Goal: Transaction & Acquisition: Purchase product/service

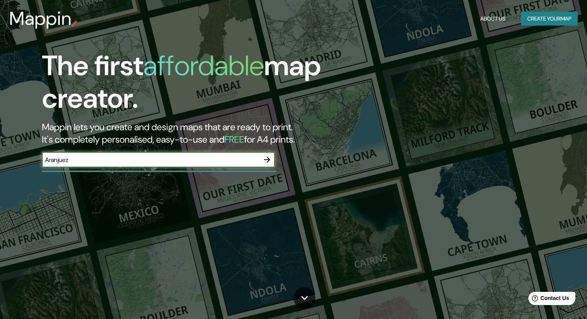
type input "Aranjuez"
click at [265, 158] on icon "button" at bounding box center [266, 159] width 9 height 9
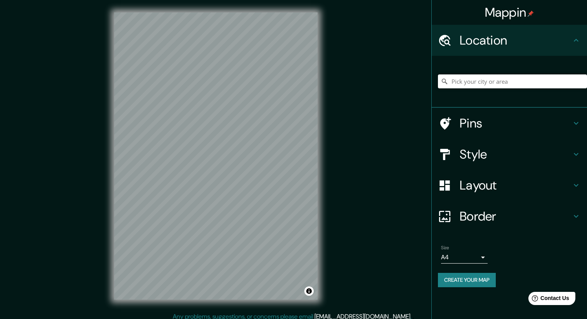
click at [516, 85] on input "Pick your city or area" at bounding box center [512, 82] width 149 height 14
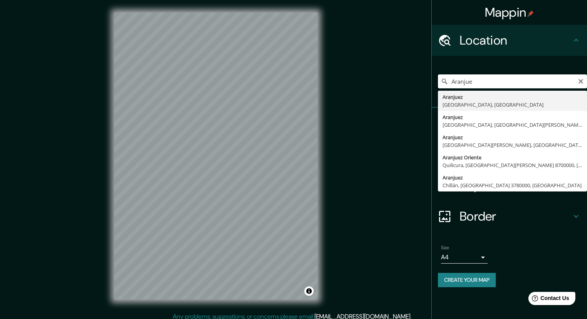
type input "[GEOGRAPHIC_DATA], [GEOGRAPHIC_DATA], [GEOGRAPHIC_DATA]"
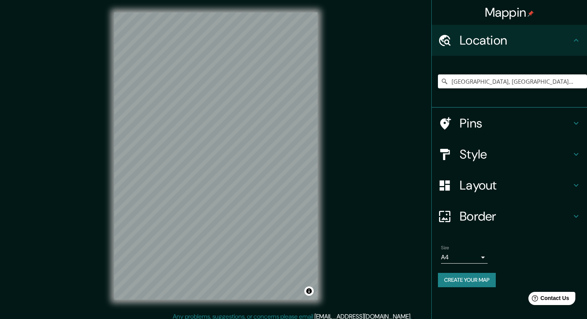
click at [473, 155] on h4 "Style" at bounding box center [515, 155] width 112 height 16
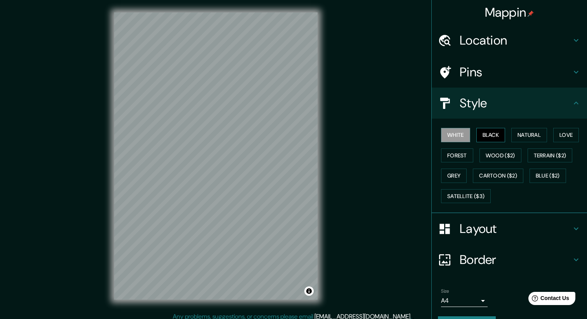
click at [497, 134] on button "Black" at bounding box center [490, 135] width 29 height 14
click at [538, 130] on button "Natural" at bounding box center [529, 135] width 36 height 14
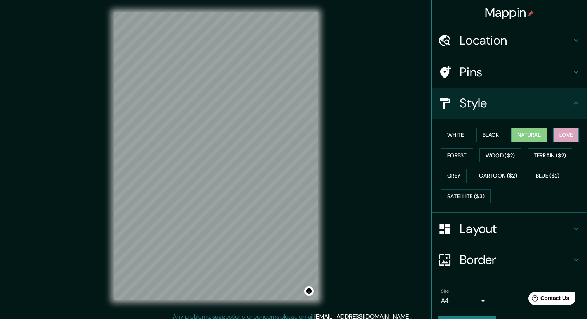
click at [562, 132] on button "Love" at bounding box center [566, 135] width 26 height 14
click at [563, 155] on button "Terrain ($2)" at bounding box center [549, 156] width 45 height 14
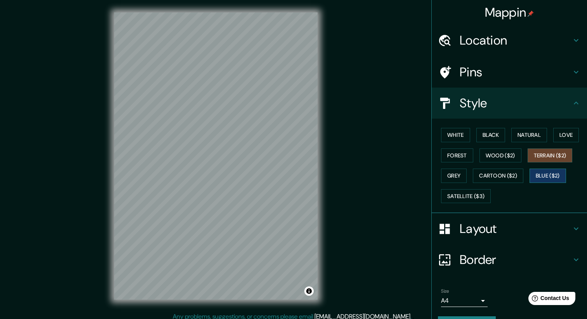
click at [560, 173] on button "Blue ($2)" at bounding box center [547, 176] width 36 height 14
click at [468, 157] on button "Forest" at bounding box center [457, 156] width 32 height 14
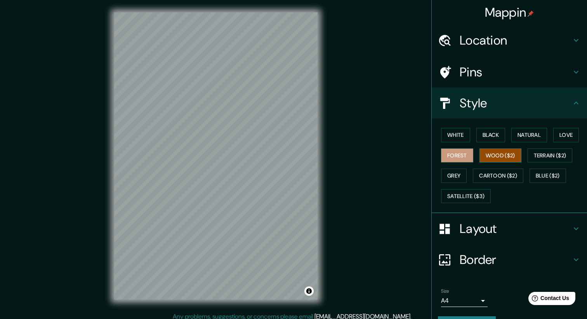
click at [497, 160] on button "Wood ($2)" at bounding box center [500, 156] width 42 height 14
click at [456, 179] on button "Grey" at bounding box center [454, 176] width 26 height 14
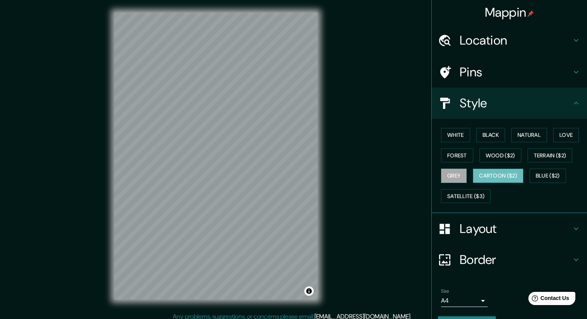
click at [490, 182] on button "Cartoon ($2)" at bounding box center [498, 176] width 50 height 14
click at [477, 199] on button "Satellite ($3)" at bounding box center [466, 196] width 50 height 14
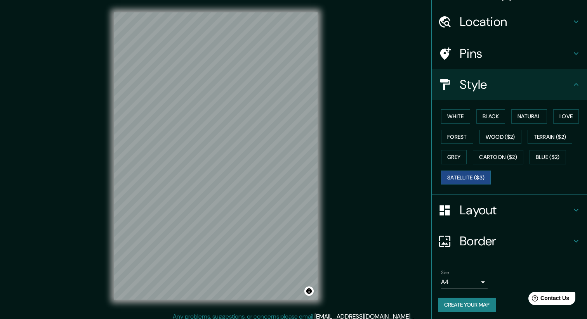
scroll to position [21, 0]
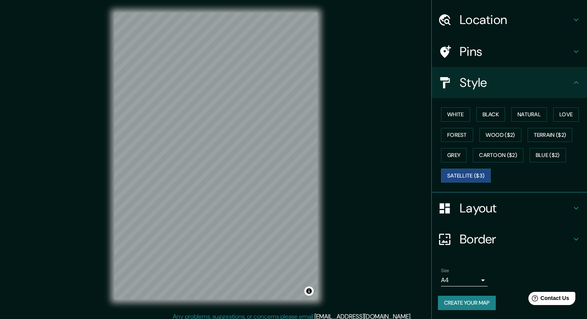
click at [480, 280] on body "Mappin Location [GEOGRAPHIC_DATA], [GEOGRAPHIC_DATA], [GEOGRAPHIC_DATA] Pins St…" at bounding box center [293, 159] width 587 height 319
click at [479, 277] on li "A4" at bounding box center [464, 275] width 47 height 14
click at [311, 294] on button "Toggle attribution" at bounding box center [308, 291] width 9 height 9
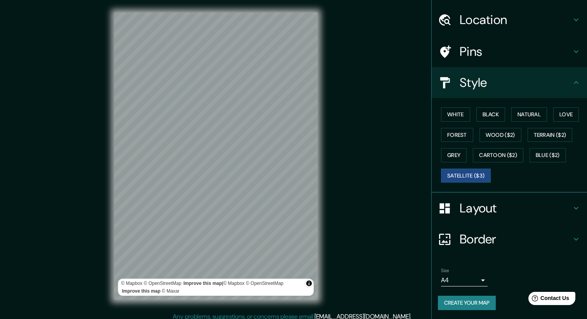
click at [362, 278] on div "Mappin Location [GEOGRAPHIC_DATA], [GEOGRAPHIC_DATA], [GEOGRAPHIC_DATA] Pins St…" at bounding box center [293, 162] width 587 height 325
click at [493, 205] on h4 "Layout" at bounding box center [515, 209] width 112 height 16
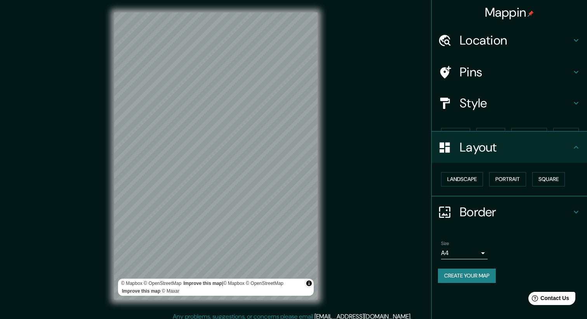
scroll to position [0, 0]
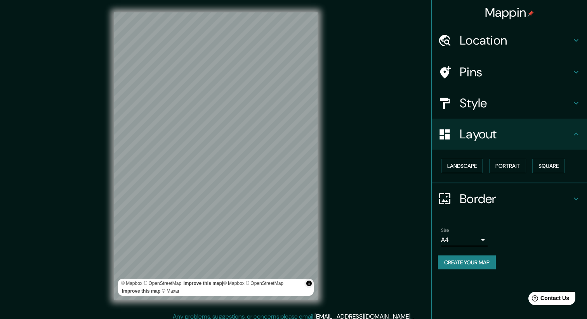
click at [469, 167] on button "Landscape" at bounding box center [462, 166] width 42 height 14
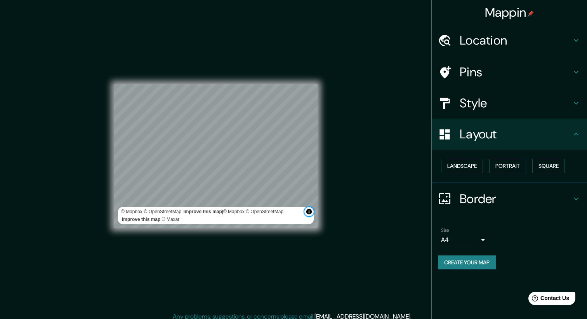
click at [309, 211] on button "Toggle attribution" at bounding box center [308, 211] width 9 height 9
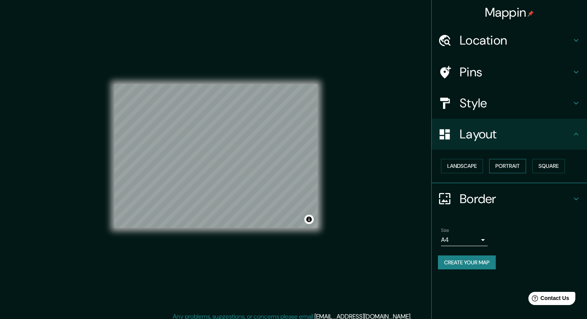
click at [498, 164] on button "Portrait" at bounding box center [507, 166] width 37 height 14
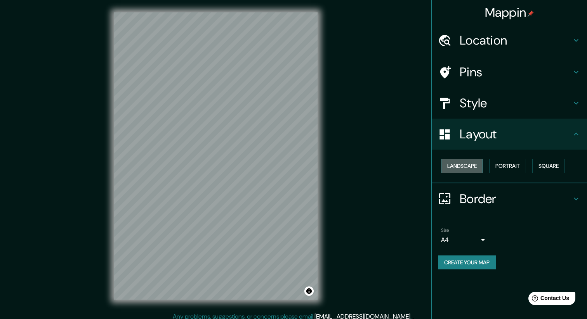
click at [470, 170] on button "Landscape" at bounding box center [462, 166] width 42 height 14
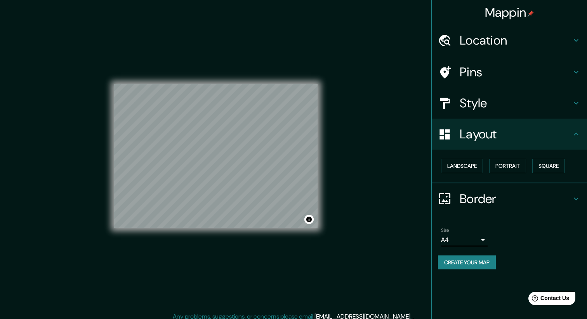
click at [471, 206] on h4 "Border" at bounding box center [515, 199] width 112 height 16
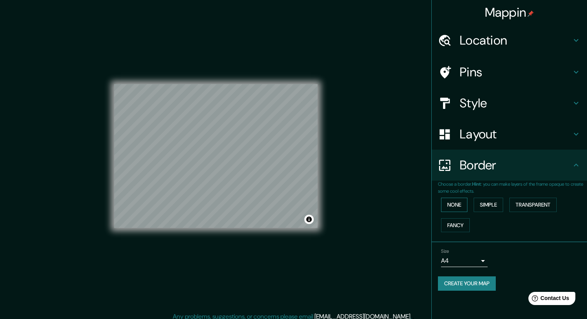
click at [454, 206] on button "None" at bounding box center [454, 205] width 26 height 14
click at [482, 206] on button "Simple" at bounding box center [487, 205] width 29 height 14
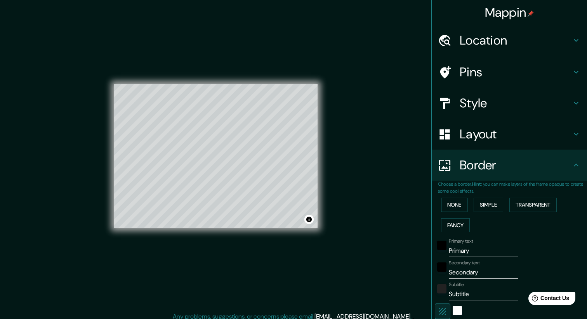
click at [461, 203] on button "None" at bounding box center [454, 205] width 26 height 14
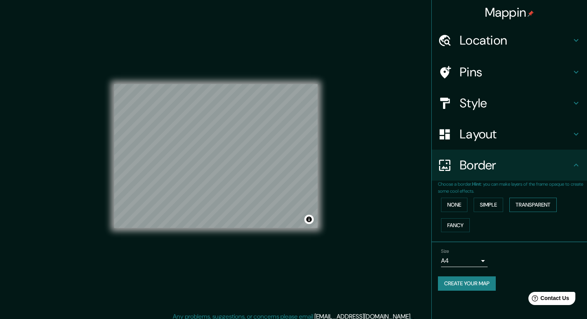
click at [537, 205] on button "Transparent" at bounding box center [532, 205] width 47 height 14
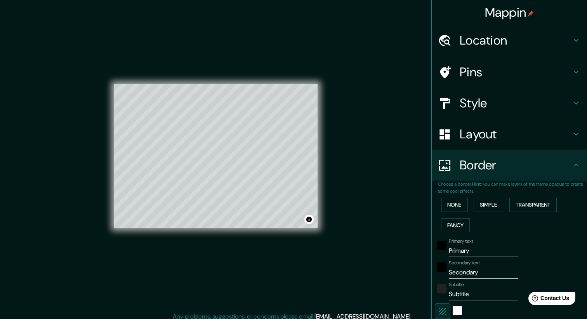
click at [464, 204] on button "None" at bounding box center [454, 205] width 26 height 14
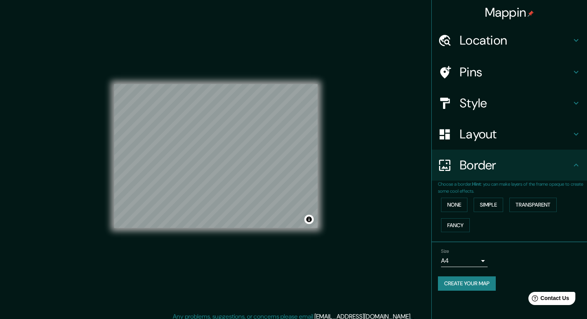
click at [489, 107] on h4 "Style" at bounding box center [515, 103] width 112 height 16
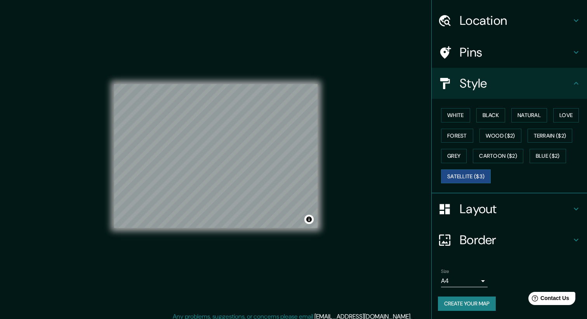
scroll to position [21, 0]
click at [472, 307] on button "Create your map" at bounding box center [467, 303] width 58 height 14
click at [356, 162] on div "Mappin Location [GEOGRAPHIC_DATA], [GEOGRAPHIC_DATA], [GEOGRAPHIC_DATA] Pins St…" at bounding box center [293, 162] width 587 height 325
click at [461, 304] on button "Create your map" at bounding box center [467, 303] width 58 height 14
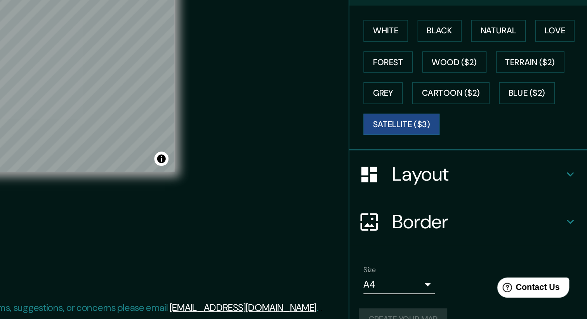
scroll to position [0, 0]
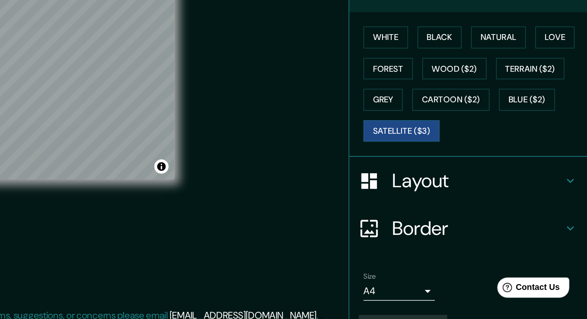
click at [511, 262] on h4 "Border" at bounding box center [515, 260] width 112 height 16
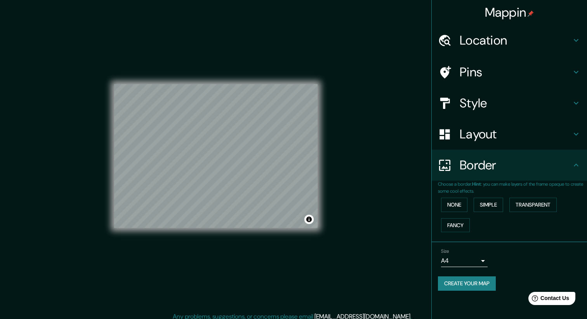
click at [520, 140] on h4 "Layout" at bounding box center [515, 135] width 112 height 16
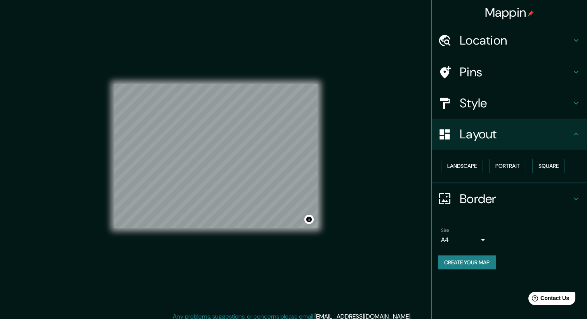
click at [517, 113] on div "Style" at bounding box center [509, 103] width 155 height 31
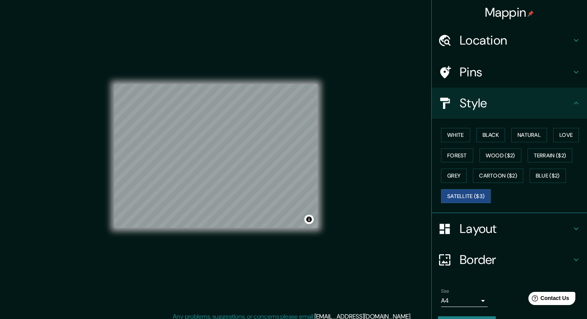
click at [514, 66] on h4 "Pins" at bounding box center [515, 72] width 112 height 16
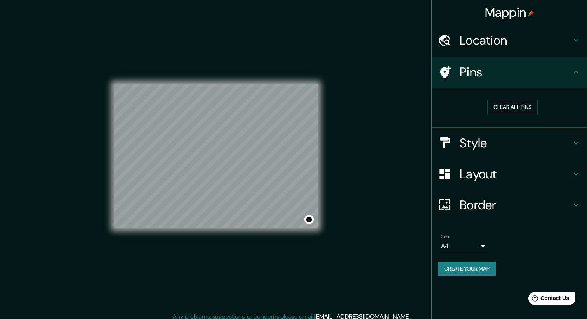
click at [522, 41] on h4 "Location" at bounding box center [515, 41] width 112 height 16
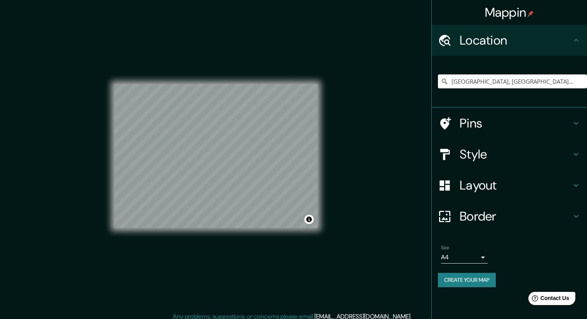
click at [502, 227] on div "Border" at bounding box center [509, 216] width 155 height 31
